Goal: Use online tool/utility: Utilize a website feature to perform a specific function

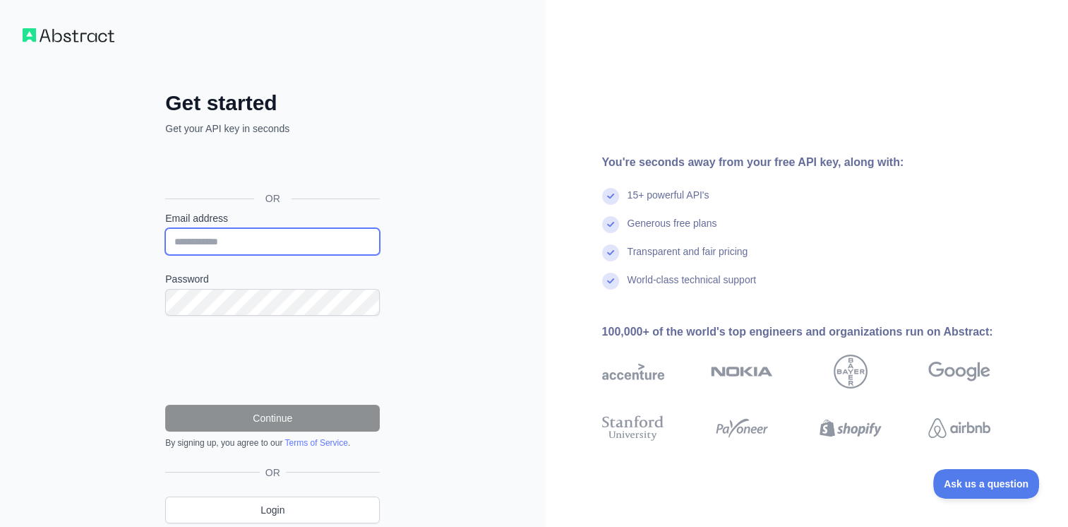
click at [234, 243] on input "Email address" at bounding box center [272, 241] width 215 height 27
type input "**********"
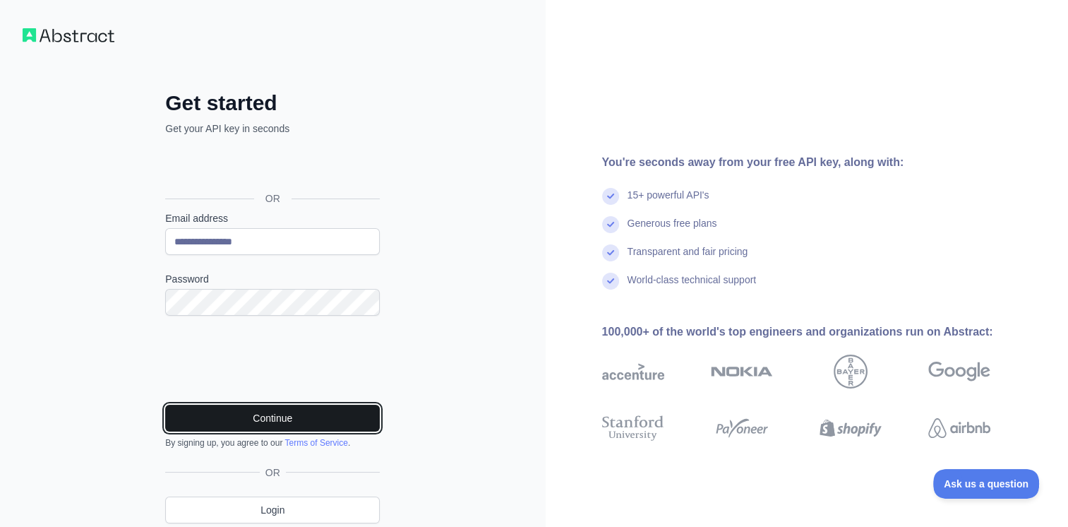
click at [308, 411] on button "Continue" at bounding box center [272, 417] width 215 height 27
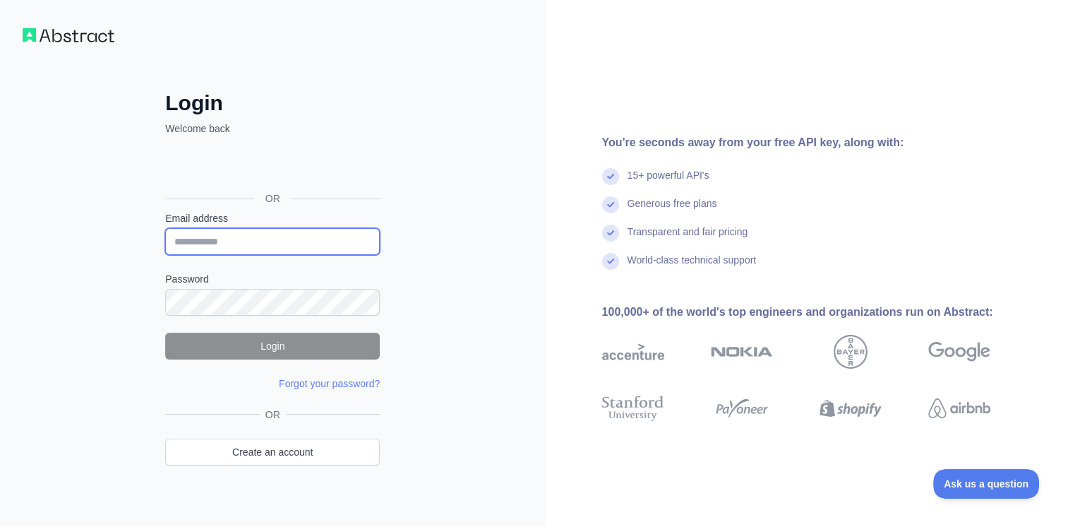
click at [231, 249] on input "Email address" at bounding box center [272, 241] width 215 height 27
type input "**********"
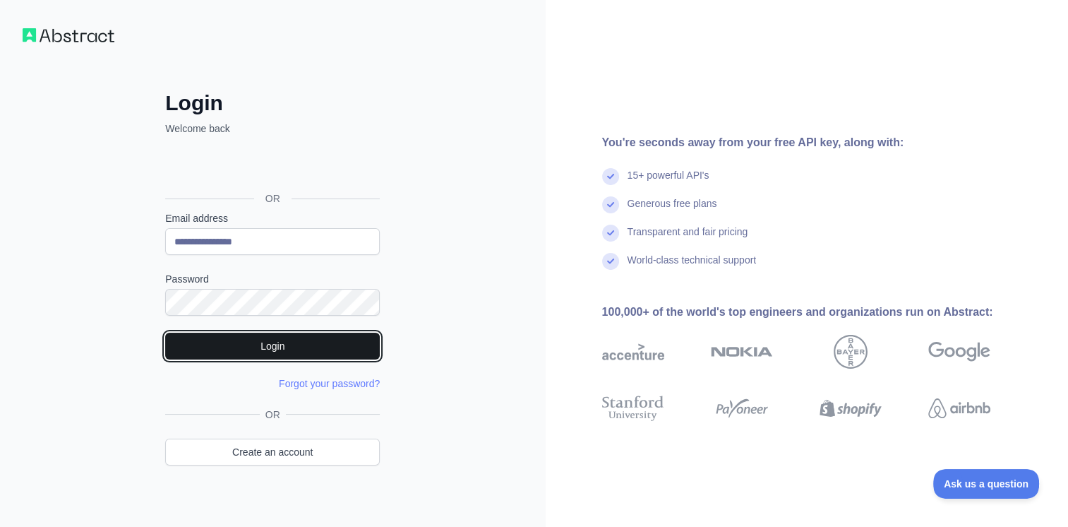
click at [309, 346] on button "Login" at bounding box center [272, 345] width 215 height 27
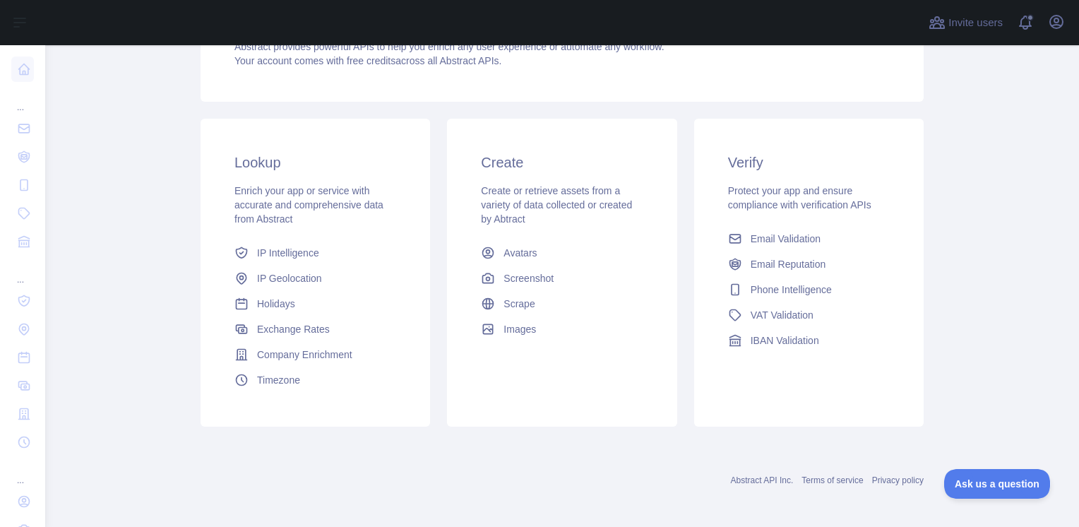
scroll to position [176, 0]
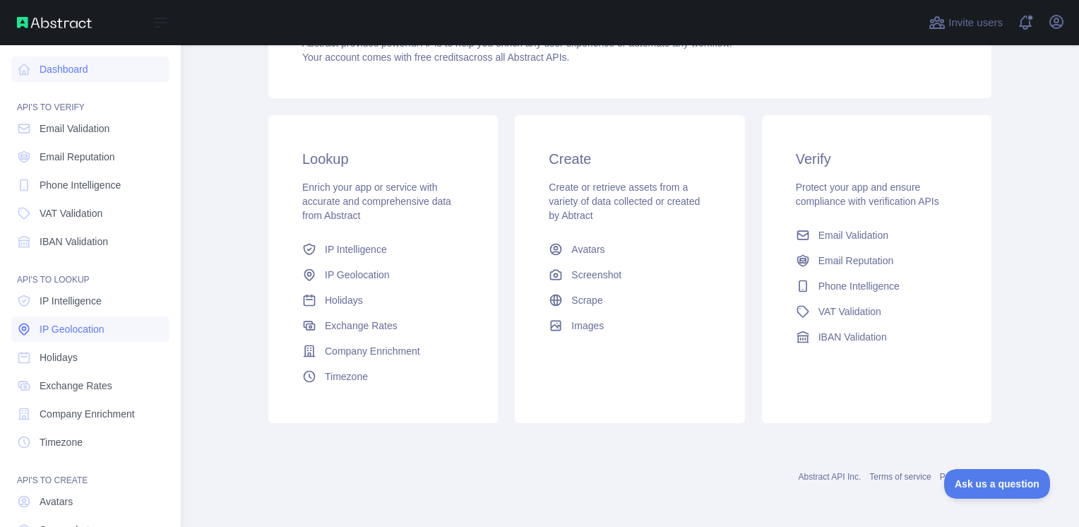
click at [86, 326] on span "IP Geolocation" at bounding box center [72, 329] width 65 height 14
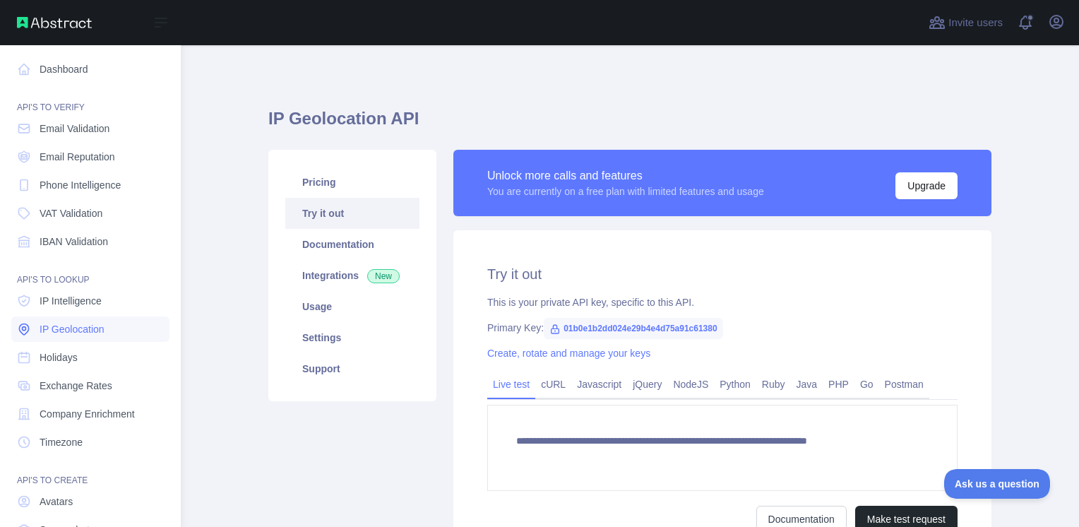
type textarea "**********"
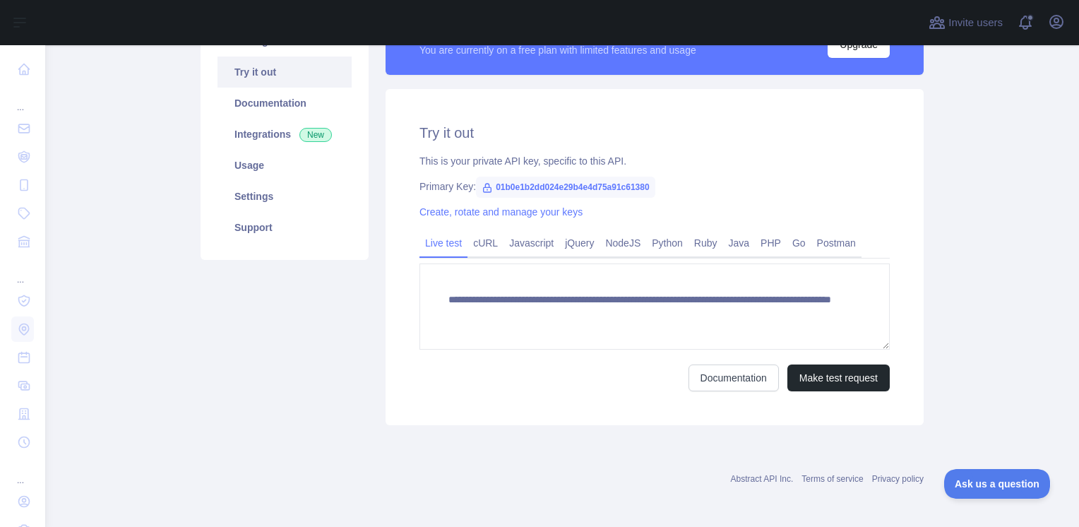
scroll to position [143, 0]
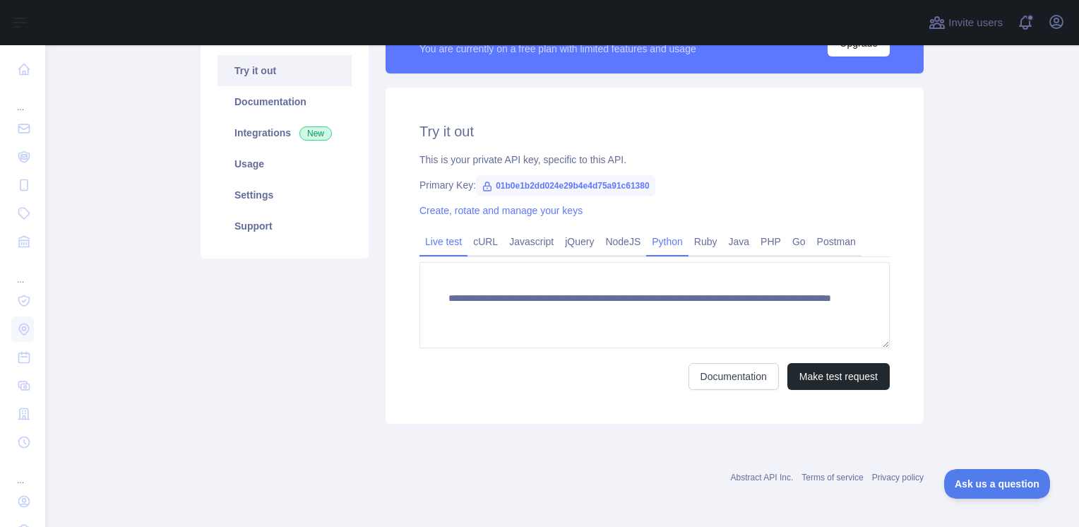
click at [661, 243] on link "Python" at bounding box center [667, 241] width 42 height 23
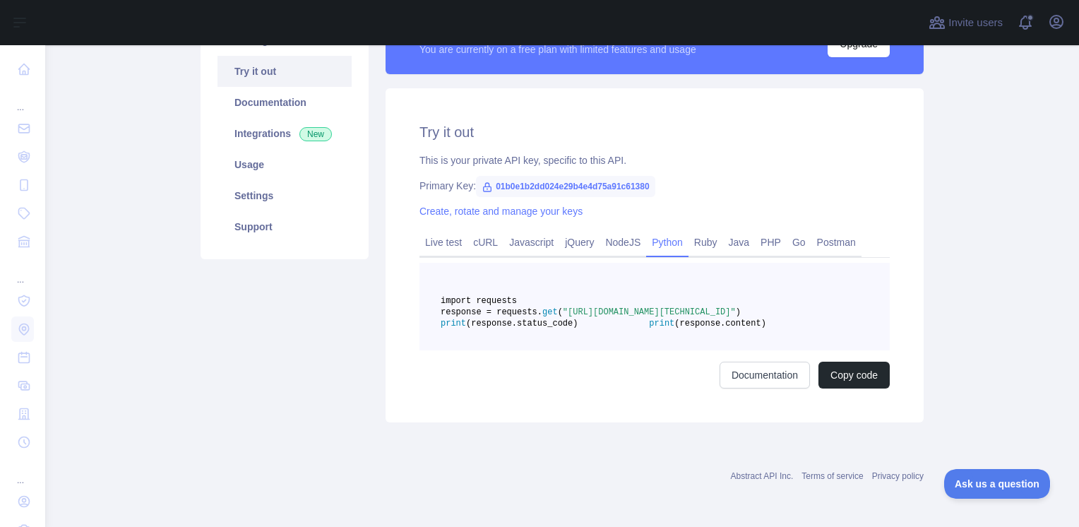
drag, startPoint x: 435, startPoint y: 336, endPoint x: 621, endPoint y: 332, distance: 186.4
click at [621, 317] on span ""https://ipgeolocation.abstractapi.com/v1/?api_key=01b0e1b2dd024e29b4e4d75a91c6…" at bounding box center [649, 312] width 173 height 10
click at [488, 182] on span "01b0e1b2dd024e29b4e4d75a91c61380" at bounding box center [565, 186] width 179 height 21
drag, startPoint x: 641, startPoint y: 185, endPoint x: 539, endPoint y: 185, distance: 102.3
click at [539, 185] on span "01b0e1b2dd024e29b4e4d75a91c61380" at bounding box center [565, 186] width 179 height 21
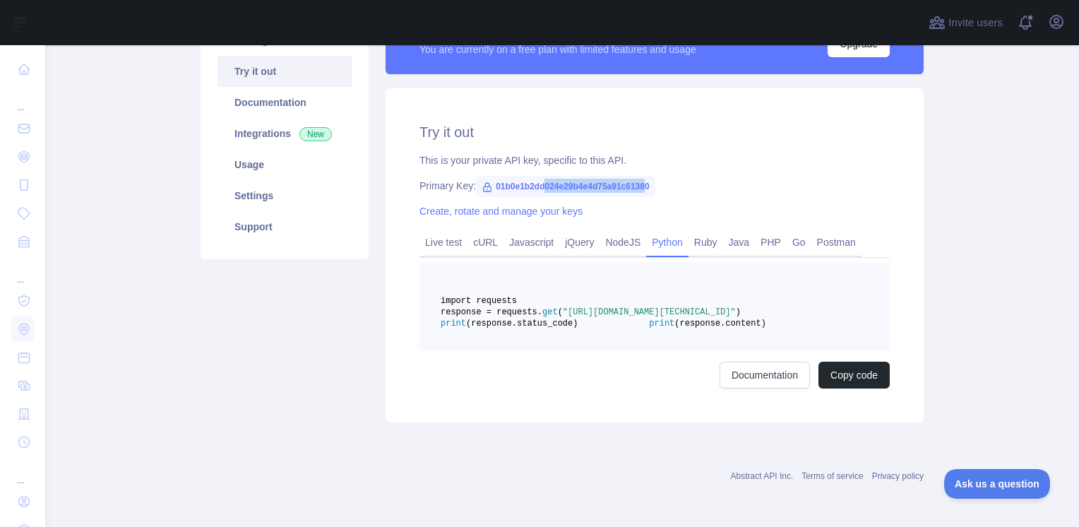
drag, startPoint x: 539, startPoint y: 185, endPoint x: 553, endPoint y: 184, distance: 14.2
click at [553, 184] on span "01b0e1b2dd024e29b4e4d75a91c61380" at bounding box center [565, 186] width 179 height 21
click at [497, 188] on span "01b0e1b2dd024e29b4e4d75a91c61380" at bounding box center [565, 186] width 179 height 21
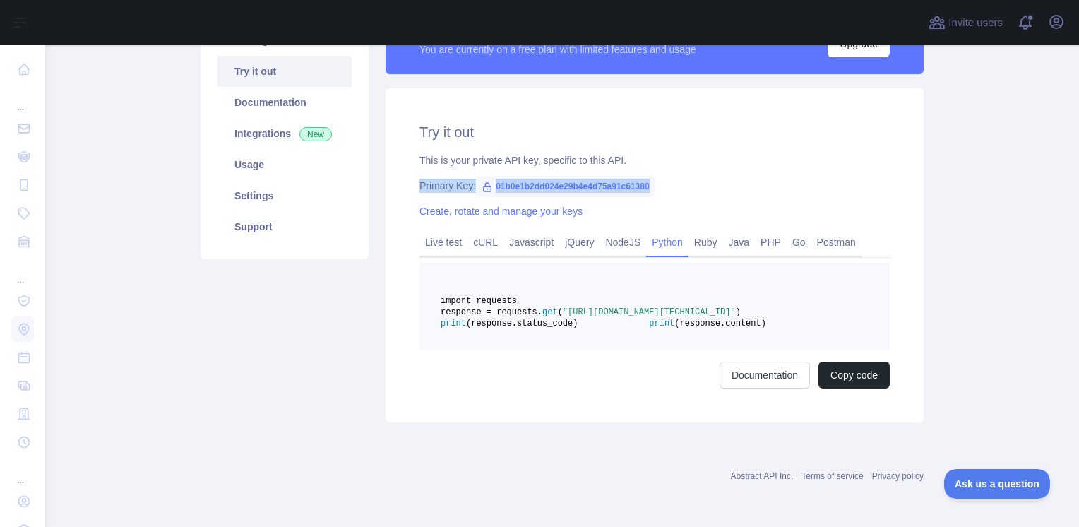
click at [498, 188] on span "01b0e1b2dd024e29b4e4d75a91c61380" at bounding box center [565, 186] width 179 height 21
drag, startPoint x: 498, startPoint y: 188, endPoint x: 683, endPoint y: 208, distance: 186.7
click at [683, 208] on div "Create, rotate and manage your keys" at bounding box center [654, 211] width 470 height 14
click at [572, 186] on span "01b0e1b2dd024e29b4e4d75a91c61380" at bounding box center [565, 186] width 179 height 21
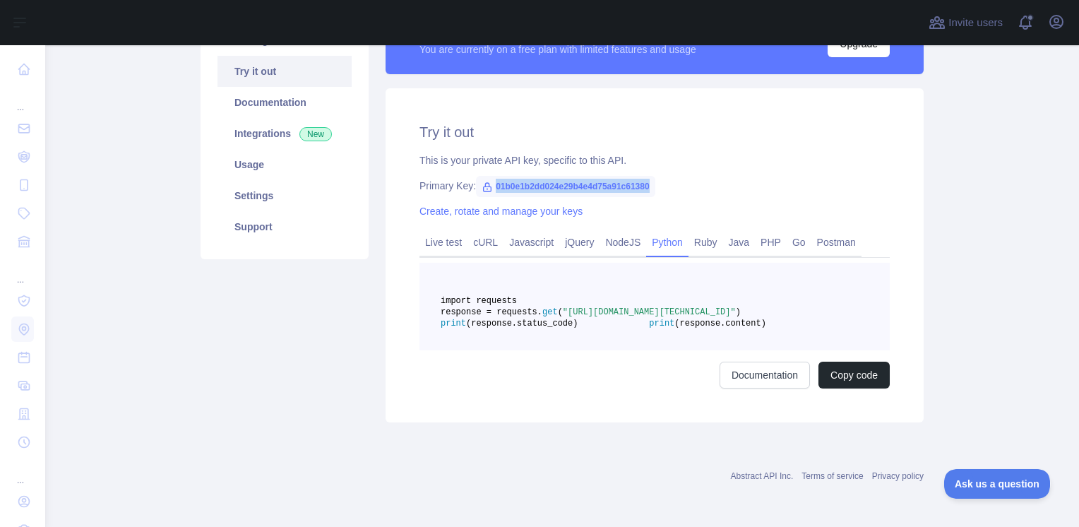
click at [572, 186] on span "01b0e1b2dd024e29b4e4d75a91c61380" at bounding box center [565, 186] width 179 height 21
copy span "01b0e1b2dd024e29b4e4d75a91c61380"
click at [434, 241] on link "Live test" at bounding box center [443, 242] width 48 height 23
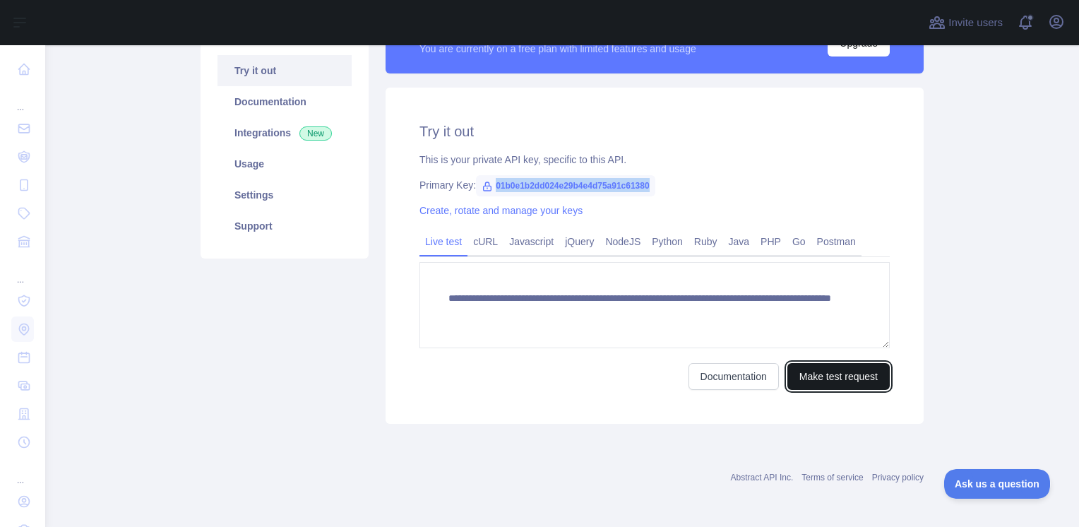
click at [807, 378] on button "Make test request" at bounding box center [838, 376] width 102 height 27
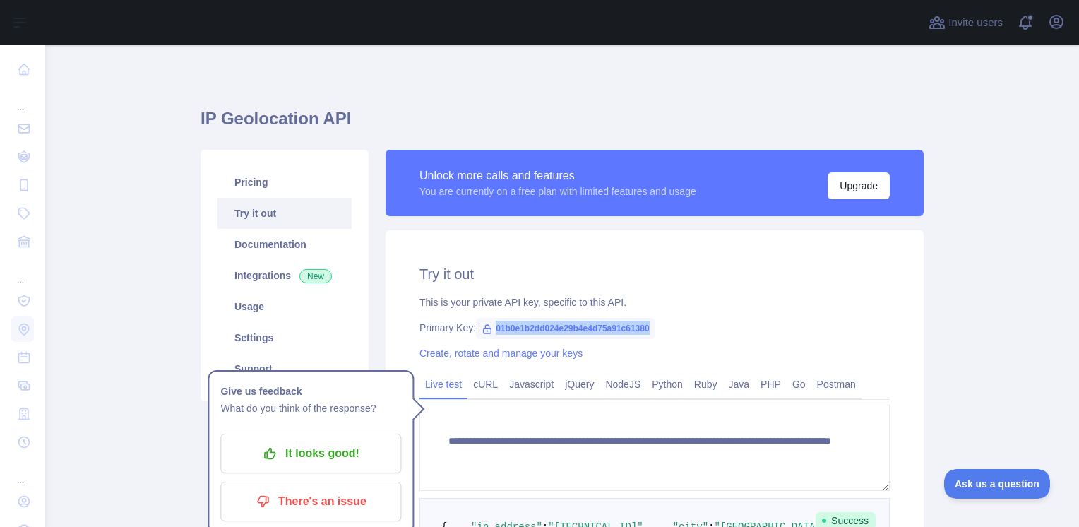
scroll to position [0, 0]
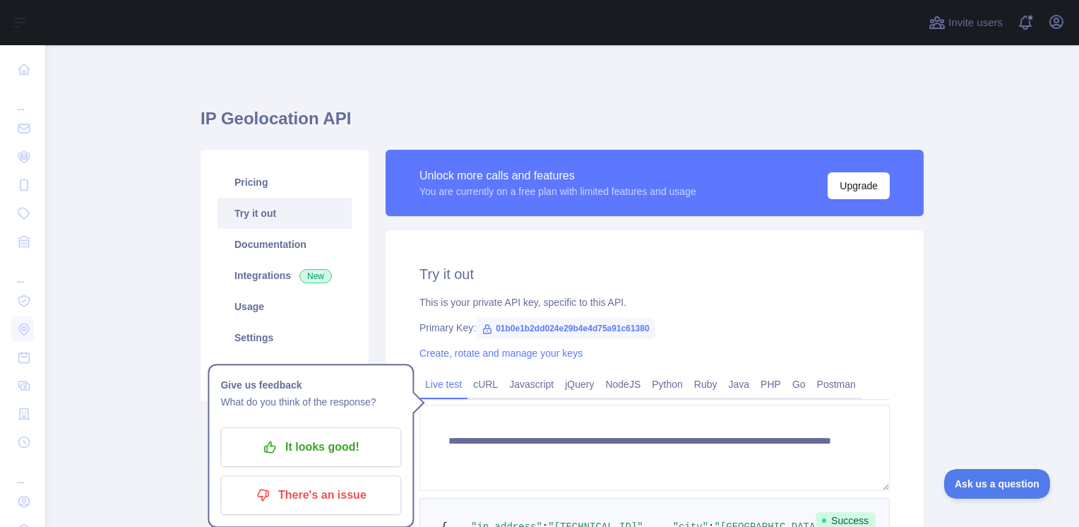
click at [793, 296] on div "This is your private API key, specific to this API." at bounding box center [654, 302] width 470 height 14
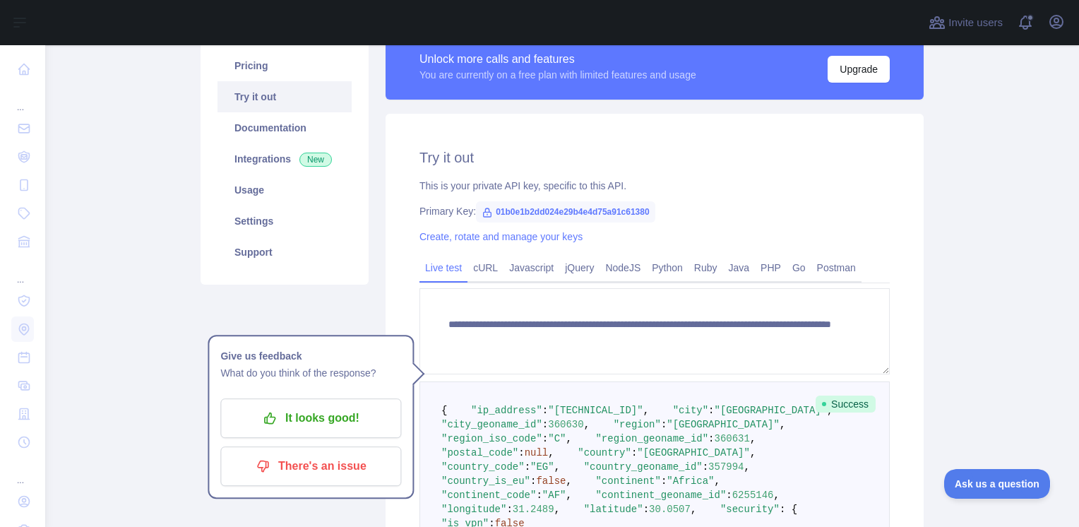
scroll to position [141, 0]
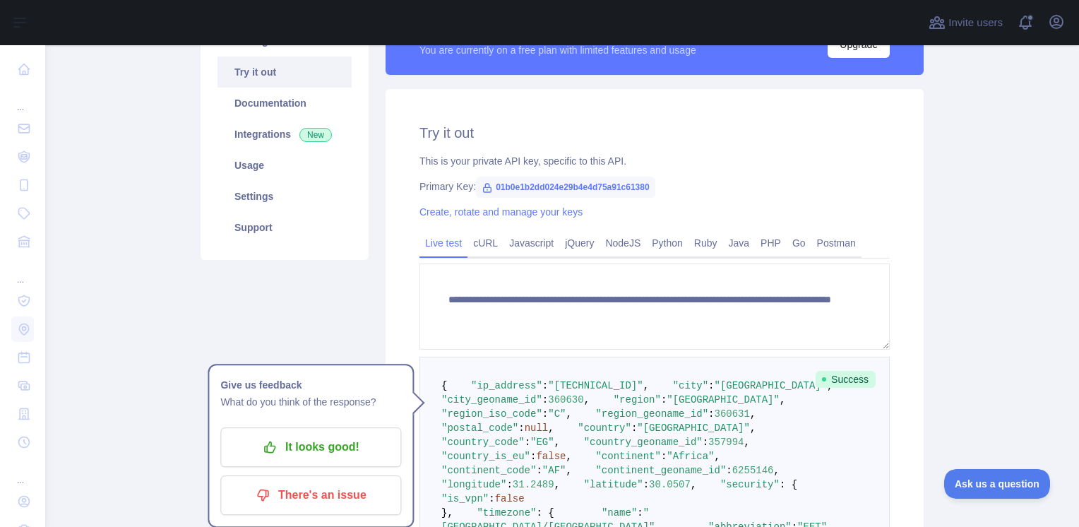
click at [314, 306] on div "Pricing Try it out Documentation Integrations New Usage Settings Support" at bounding box center [284, 395] width 185 height 774
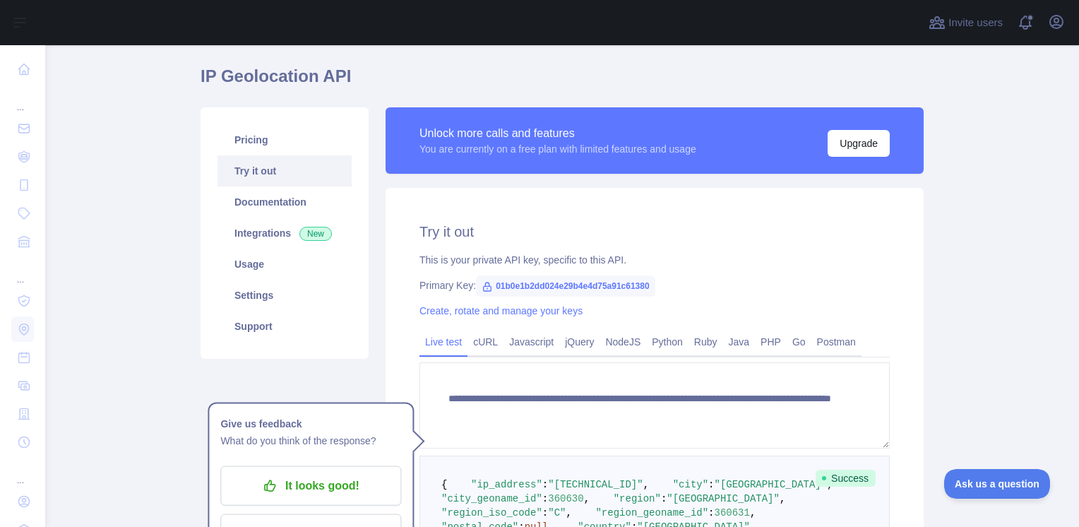
scroll to position [0, 0]
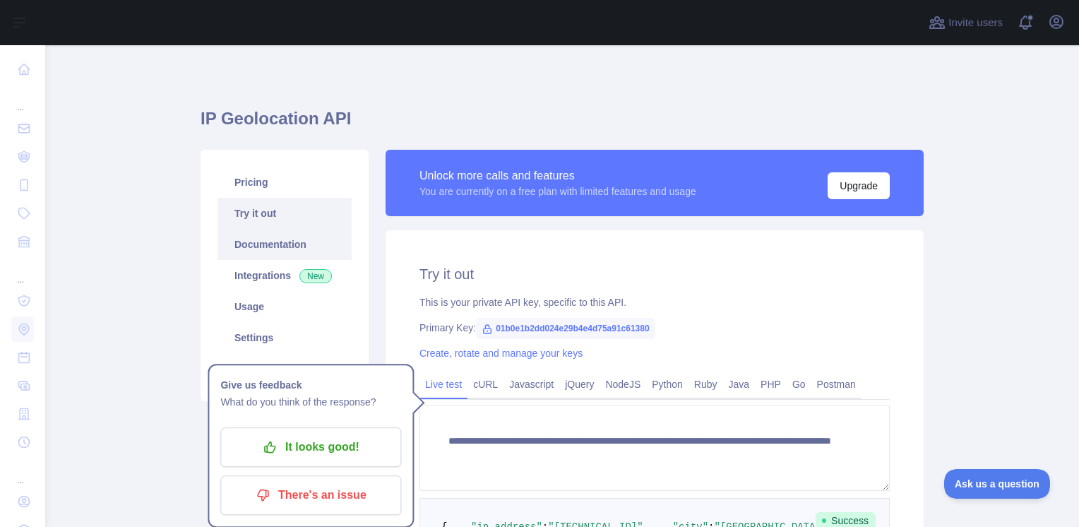
click at [297, 248] on link "Documentation" at bounding box center [284, 244] width 134 height 31
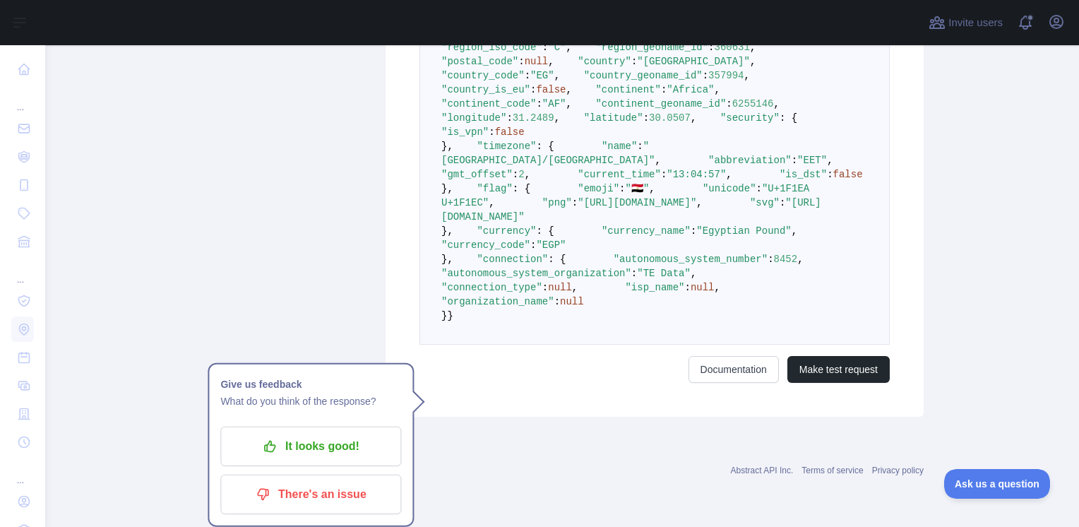
scroll to position [824, 0]
click at [797, 375] on button "Make test request" at bounding box center [838, 369] width 102 height 27
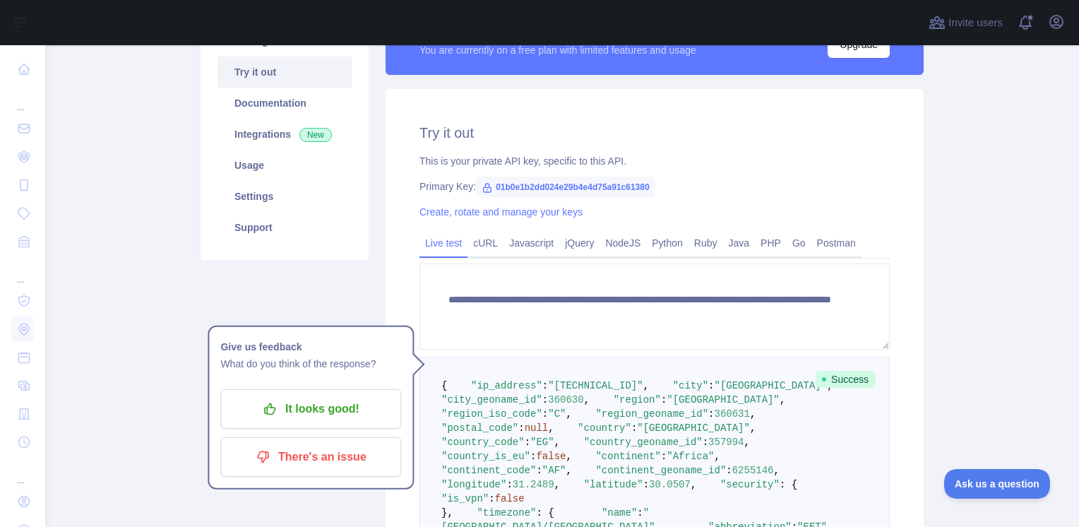
scroll to position [71, 0]
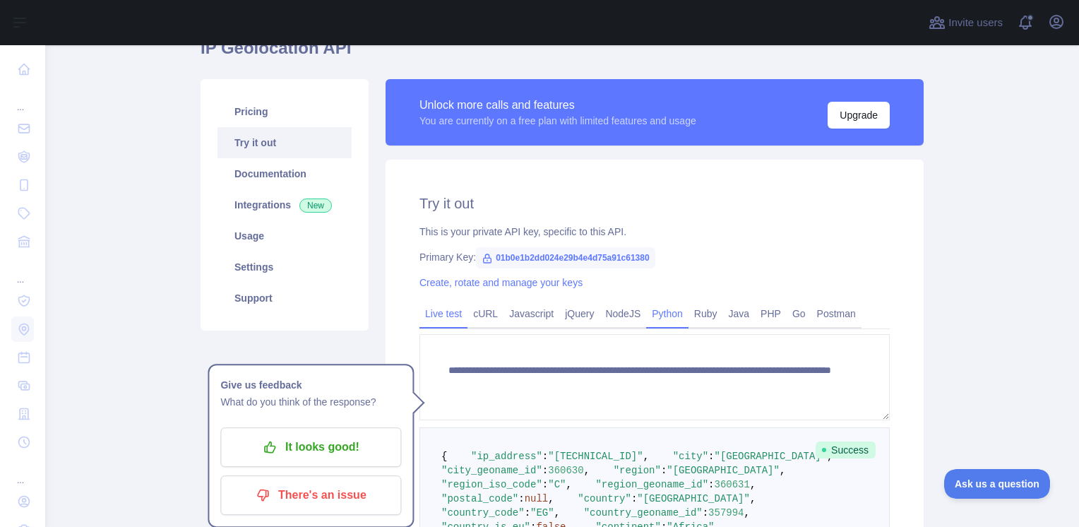
click at [655, 313] on link "Python" at bounding box center [667, 313] width 42 height 23
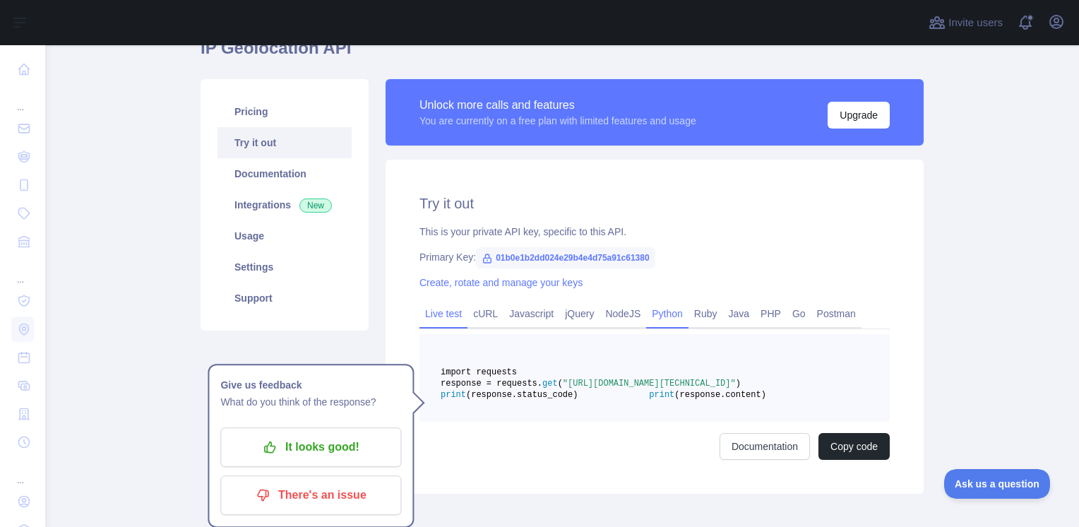
click at [455, 309] on link "Live test" at bounding box center [443, 313] width 48 height 23
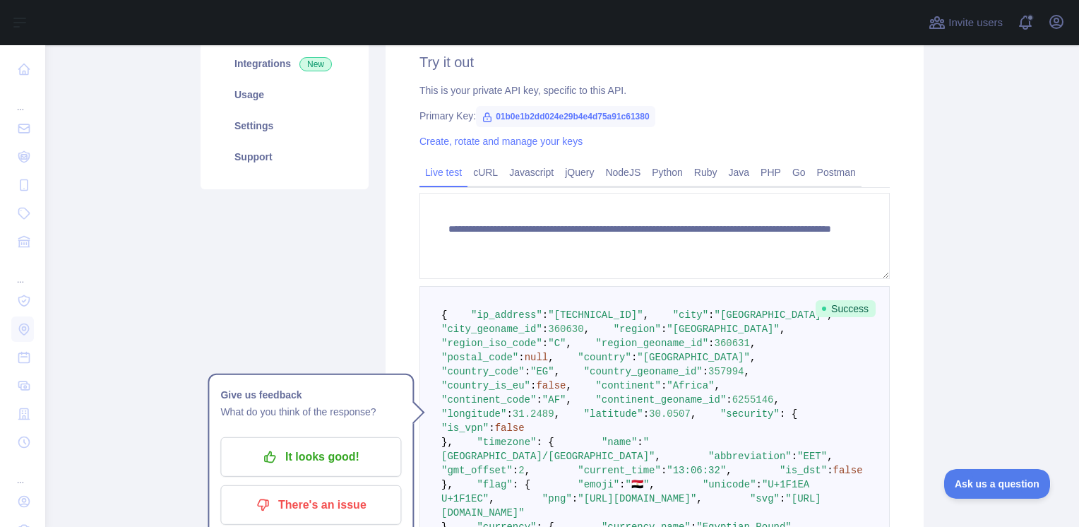
scroll to position [282, 0]
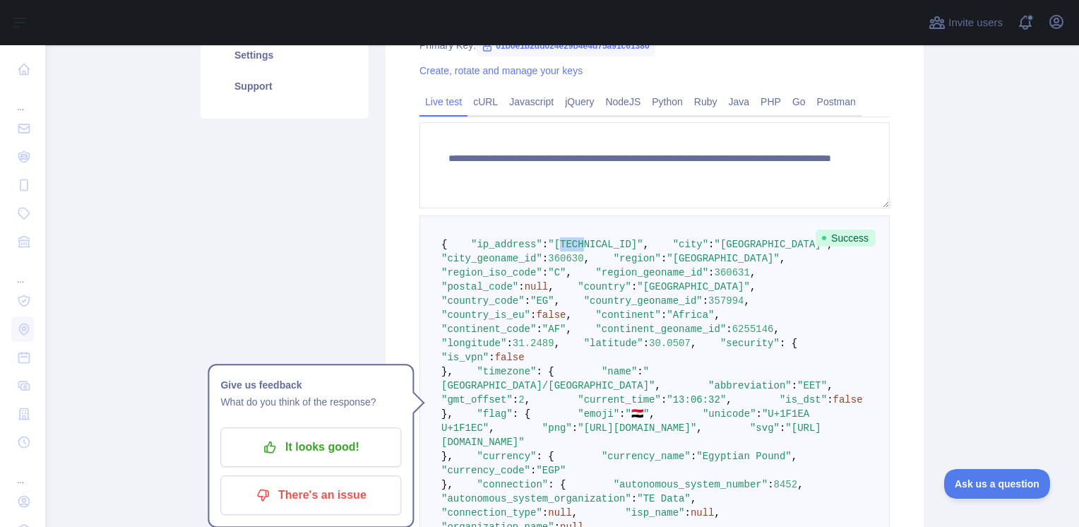
drag, startPoint x: 542, startPoint y: 261, endPoint x: 565, endPoint y: 258, distance: 23.6
click at [565, 250] on span ""154.178.45.219"" at bounding box center [595, 244] width 95 height 11
drag, startPoint x: 565, startPoint y: 258, endPoint x: 542, endPoint y: 254, distance: 23.6
click at [548, 250] on span ""154.178.45.219"" at bounding box center [595, 244] width 95 height 11
drag, startPoint x: 540, startPoint y: 258, endPoint x: 615, endPoint y: 256, distance: 75.6
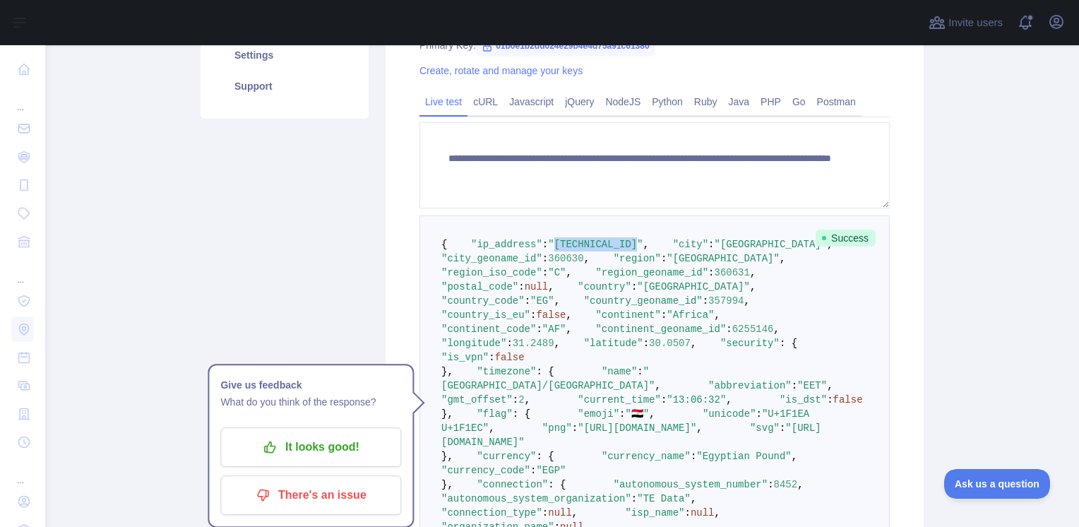
click at [615, 250] on span ""154.178.45.219"" at bounding box center [595, 244] width 95 height 11
copy span "154.178.45.219"
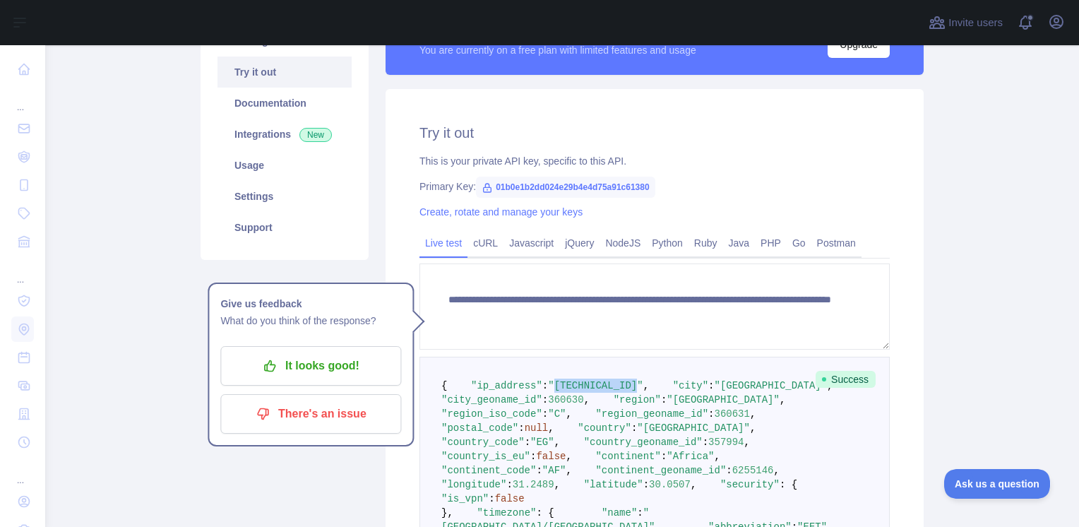
scroll to position [0, 0]
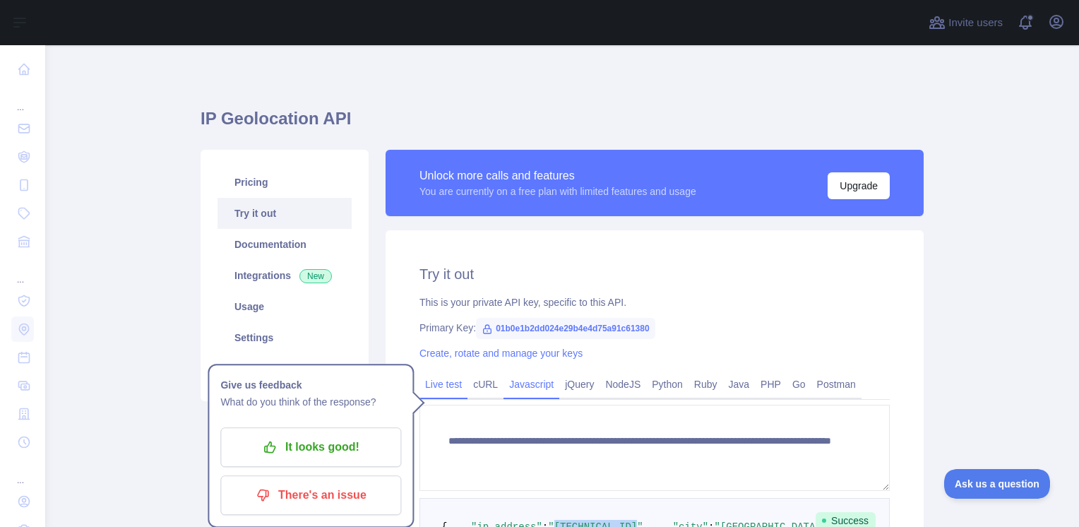
click at [504, 390] on link "Javascript" at bounding box center [531, 384] width 56 height 23
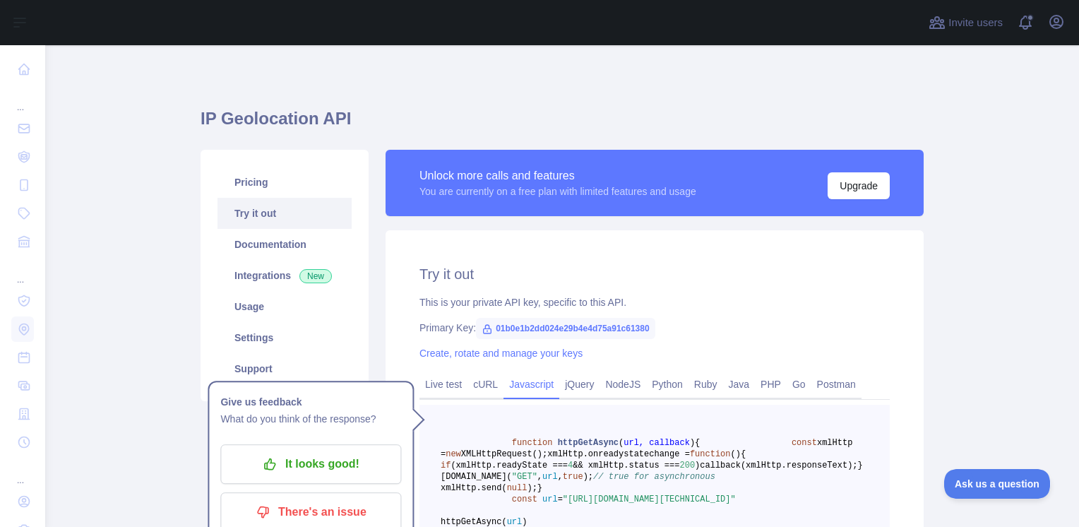
scroll to position [71, 0]
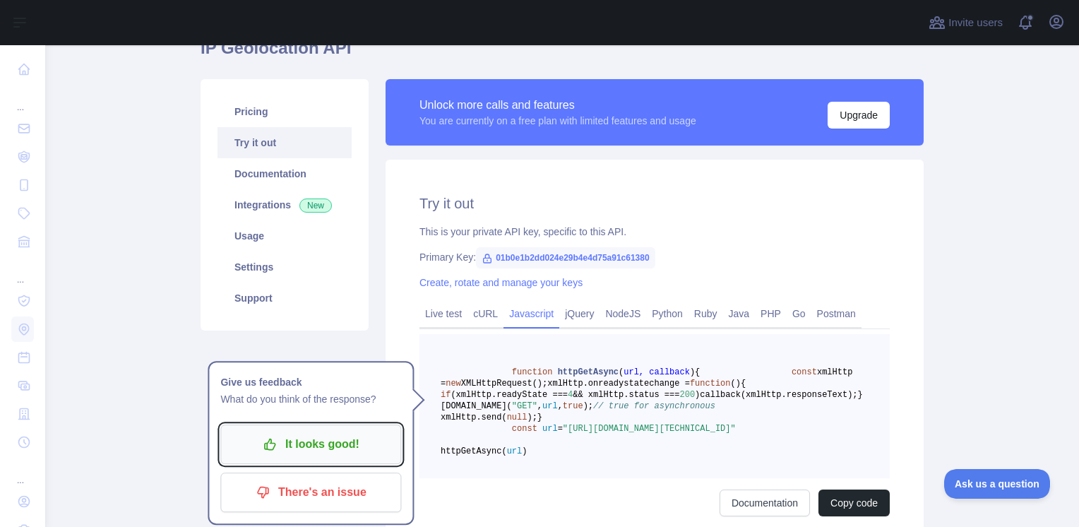
click at [291, 457] on button "It looks good!" at bounding box center [310, 444] width 181 height 40
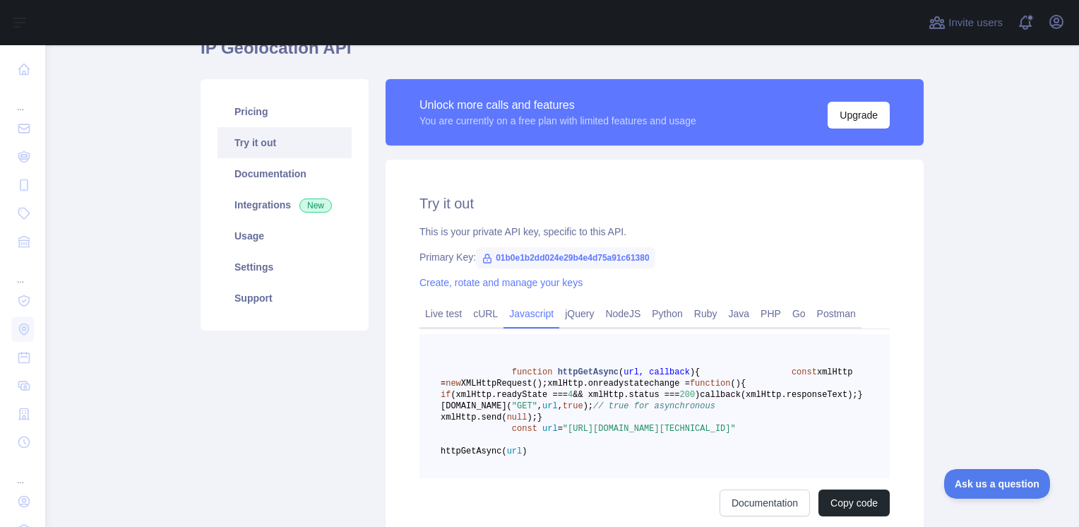
scroll to position [0, 0]
